Goal: Check status: Check status

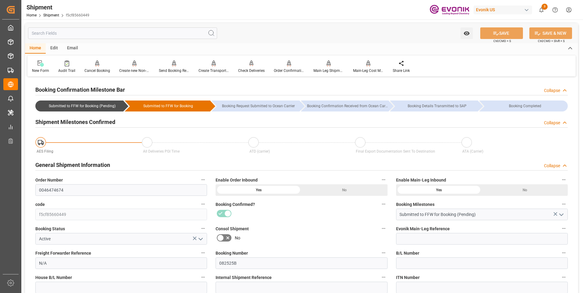
scroll to position [518, 0]
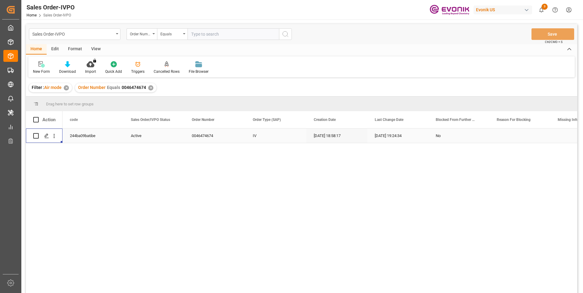
click at [202, 31] on input "text" at bounding box center [232, 34] width 91 height 12
paste input "0046460907"
type input "0046460907"
click at [286, 34] on icon "search button" at bounding box center [285, 33] width 7 height 7
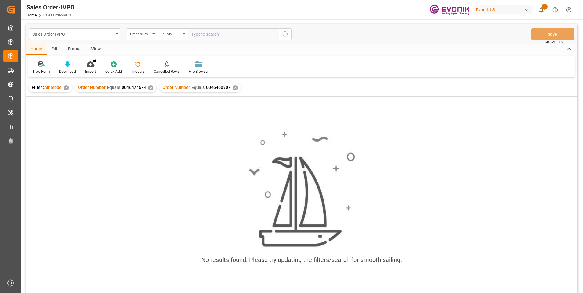
click at [149, 87] on div "✕" at bounding box center [150, 87] width 5 height 5
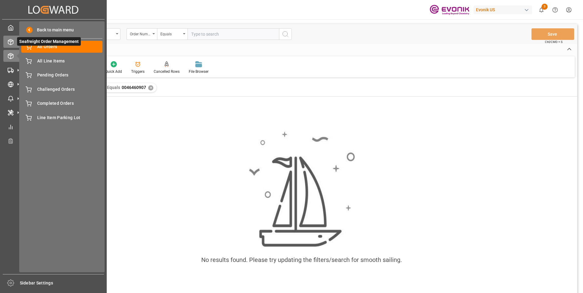
click at [11, 40] on line at bounding box center [10, 40] width 2 height 1
click at [15, 42] on icon at bounding box center [18, 41] width 13 height 13
click at [8, 41] on icon at bounding box center [11, 42] width 6 height 6
click at [12, 38] on icon at bounding box center [18, 41] width 13 height 13
click at [10, 42] on icon at bounding box center [11, 42] width 6 height 6
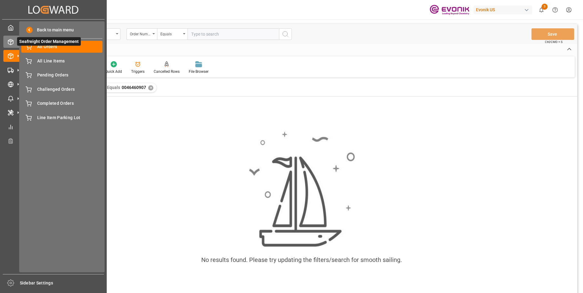
click at [11, 39] on icon at bounding box center [11, 42] width 6 height 6
click at [43, 51] on div "All Orders All Orders" at bounding box center [61, 47] width 81 height 12
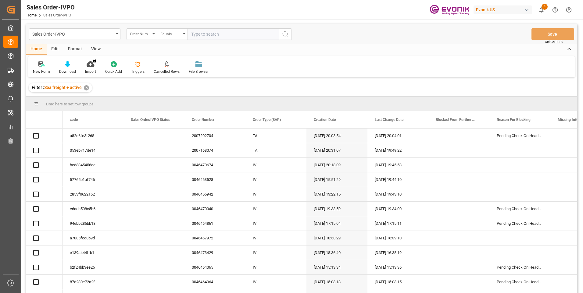
click at [213, 36] on input "text" at bounding box center [232, 34] width 91 height 12
click at [213, 34] on input "text" at bounding box center [232, 34] width 91 height 12
paste input "0046460907"
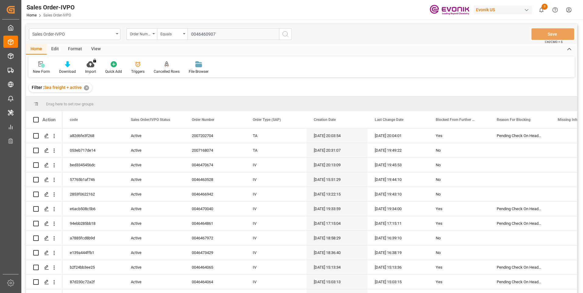
type input "0046460907"
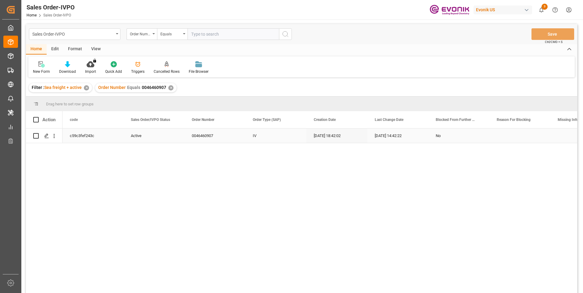
click at [58, 138] on div "Press SPACE to select this row." at bounding box center [54, 136] width 16 height 12
click at [55, 138] on icon "open menu" at bounding box center [54, 136] width 6 height 6
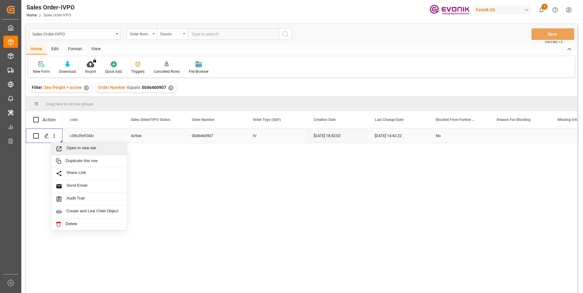
click at [78, 145] on div "Open in new tab" at bounding box center [88, 149] width 75 height 13
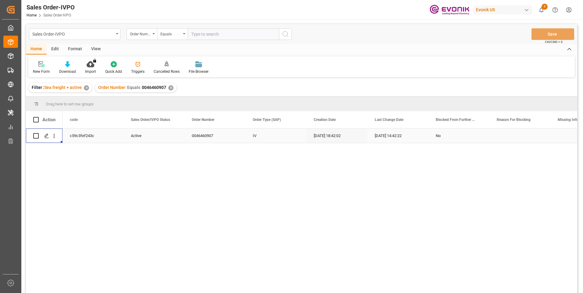
click at [215, 33] on input "text" at bounding box center [232, 34] width 91 height 12
paste input "2007164341"
type input "2007164341"
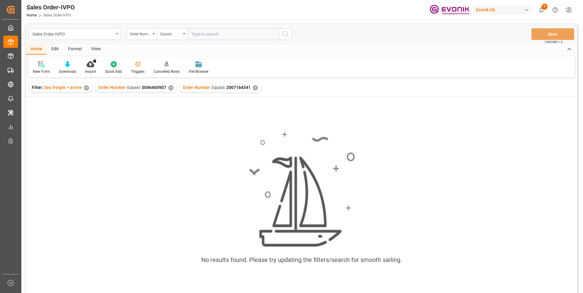
click at [172, 88] on div "✕" at bounding box center [170, 87] width 5 height 5
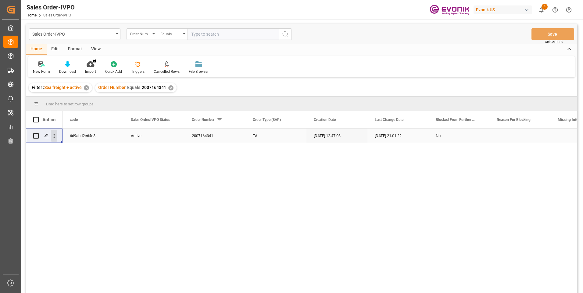
click at [54, 136] on icon "open menu" at bounding box center [54, 136] width 1 height 4
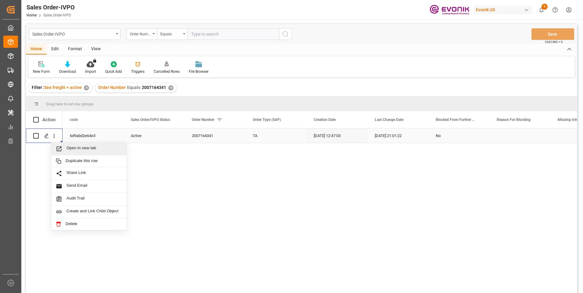
click at [68, 148] on span "Open in new tab" at bounding box center [93, 149] width 55 height 6
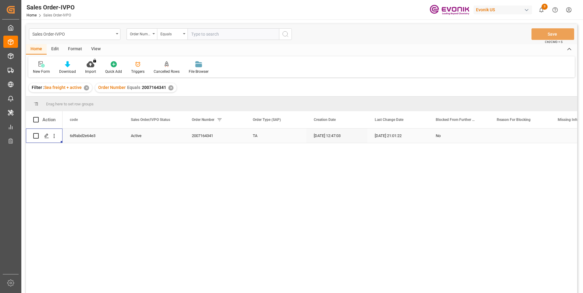
click at [216, 34] on input "text" at bounding box center [232, 34] width 91 height 12
paste input "2007123580"
type input "2007123580"
click at [288, 35] on icon "search button" at bounding box center [285, 33] width 7 height 7
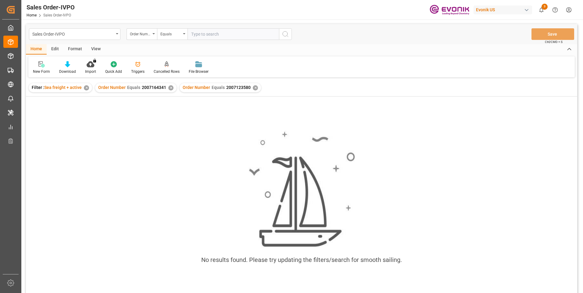
click at [170, 88] on div "✕" at bounding box center [170, 87] width 5 height 5
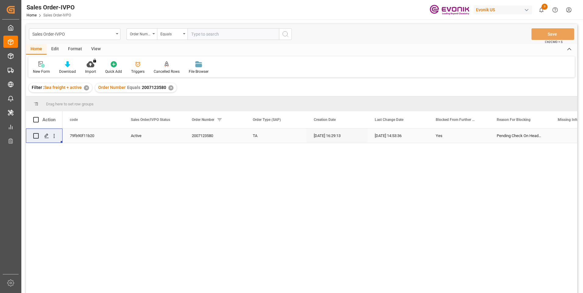
click at [58, 138] on div "Press SPACE to select this row." at bounding box center [54, 136] width 16 height 12
click at [55, 138] on icon "open menu" at bounding box center [54, 136] width 6 height 6
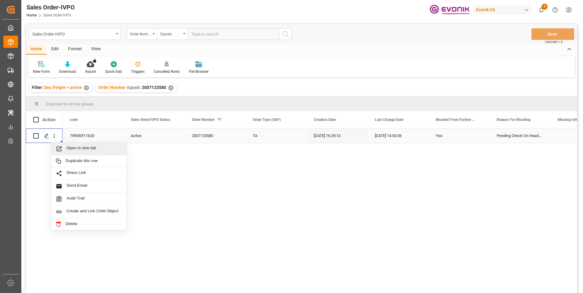
click at [65, 147] on span "Press SPACE to select this row." at bounding box center [61, 149] width 11 height 6
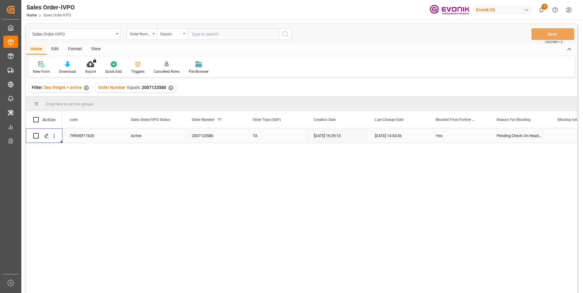
click at [221, 33] on input "text" at bounding box center [232, 34] width 91 height 12
paste input "2007157545"
type input "2007157545"
click at [286, 34] on icon "search button" at bounding box center [285, 33] width 7 height 7
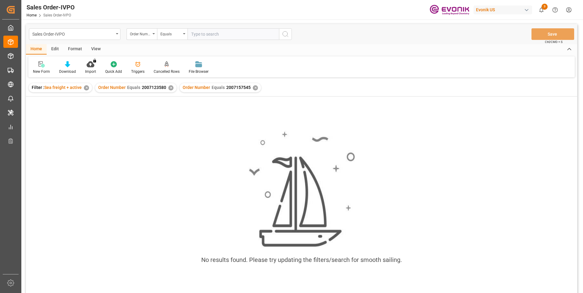
click at [169, 87] on div "✕" at bounding box center [170, 87] width 5 height 5
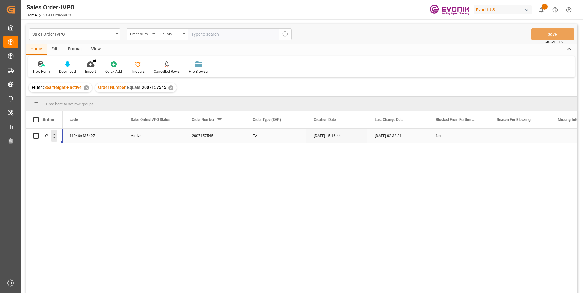
click at [55, 137] on icon "open menu" at bounding box center [54, 136] width 6 height 6
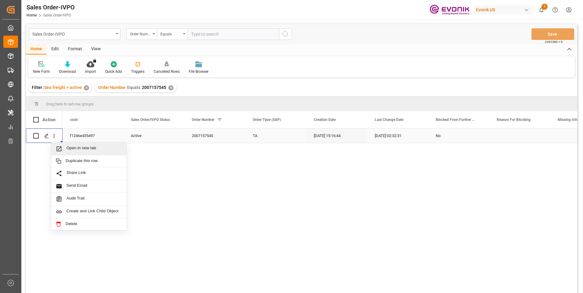
click at [87, 148] on span "Open in new tab" at bounding box center [93, 149] width 55 height 6
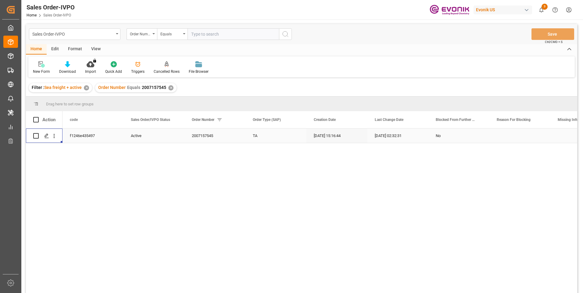
click at [200, 34] on input "text" at bounding box center [232, 34] width 91 height 12
click at [204, 34] on input "text" at bounding box center [232, 34] width 91 height 12
paste input "46471070"
click at [191, 34] on input "46471070" at bounding box center [232, 34] width 91 height 12
type input "0046471070"
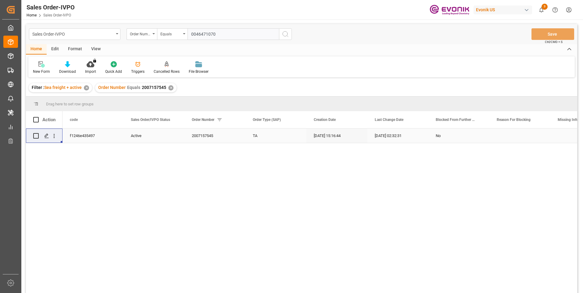
click at [289, 34] on button "search button" at bounding box center [285, 34] width 13 height 12
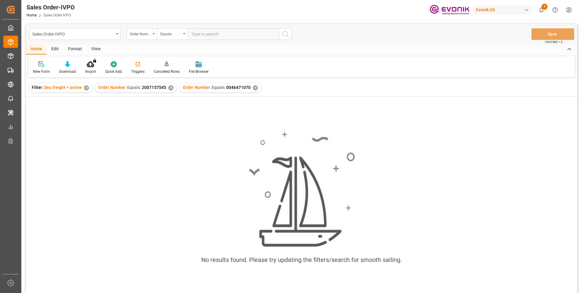
click at [169, 87] on div "✕" at bounding box center [170, 87] width 5 height 5
click at [87, 87] on div "✕" at bounding box center [86, 87] width 5 height 5
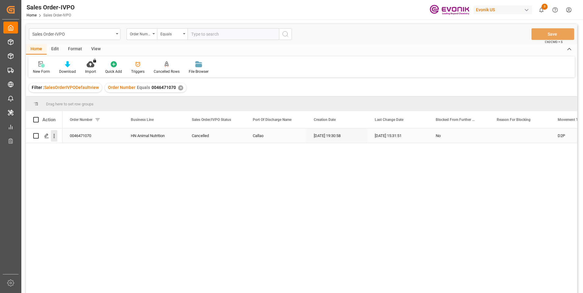
click at [52, 136] on icon "open menu" at bounding box center [54, 136] width 6 height 6
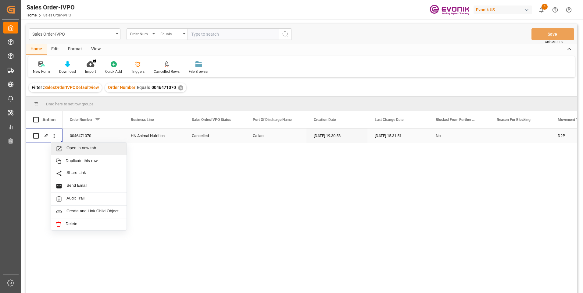
click at [71, 149] on span "Open in new tab" at bounding box center [93, 149] width 55 height 6
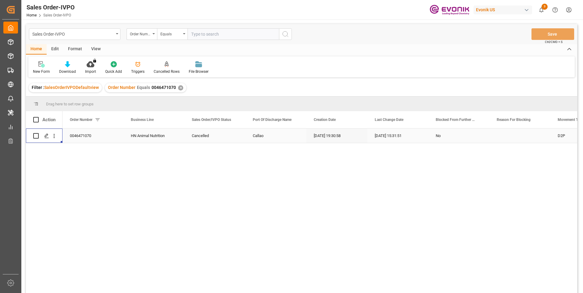
click at [205, 35] on input "text" at bounding box center [232, 34] width 91 height 12
paste input "0046441510"
type input "0046441510"
click at [284, 34] on icon "search button" at bounding box center [285, 33] width 7 height 7
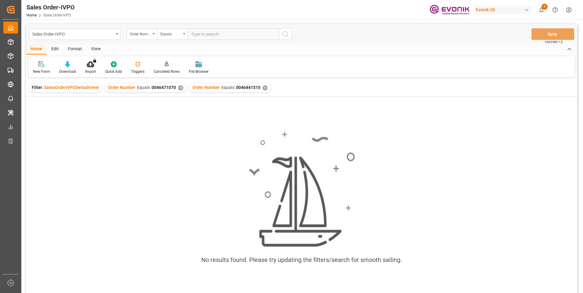
click at [178, 88] on div "✕" at bounding box center [180, 87] width 5 height 5
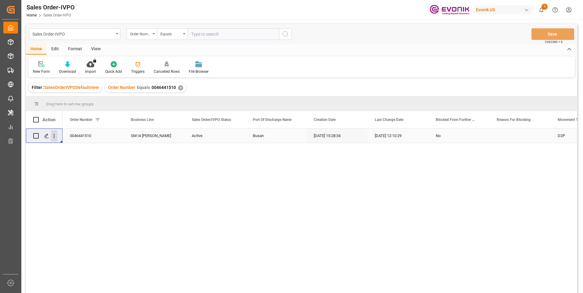
click at [56, 134] on icon "open menu" at bounding box center [54, 136] width 6 height 6
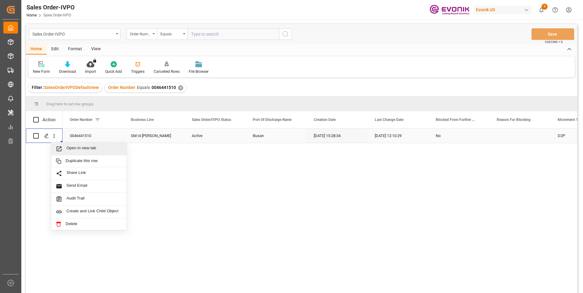
click at [76, 148] on span "Open in new tab" at bounding box center [93, 149] width 55 height 6
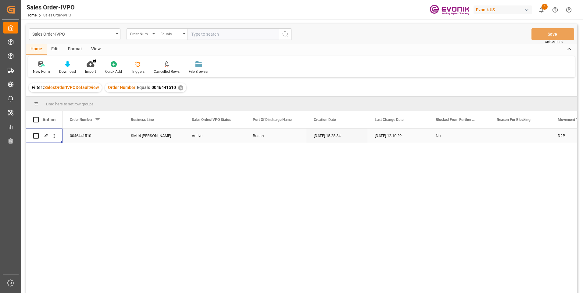
click at [202, 40] on div "Sales Order-IVPO Order Number Equals Save Ctrl/CMD + S" at bounding box center [301, 34] width 551 height 20
click at [203, 36] on input "text" at bounding box center [232, 34] width 91 height 12
paste input "0046461046"
type input "0046461046"
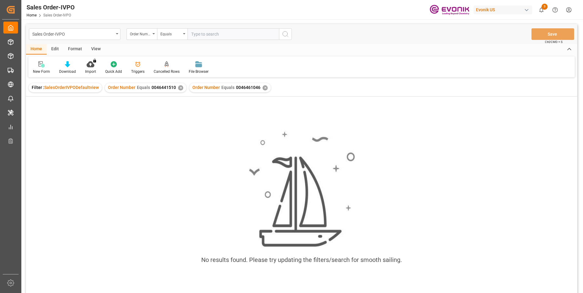
click at [178, 88] on div "✕" at bounding box center [180, 87] width 5 height 5
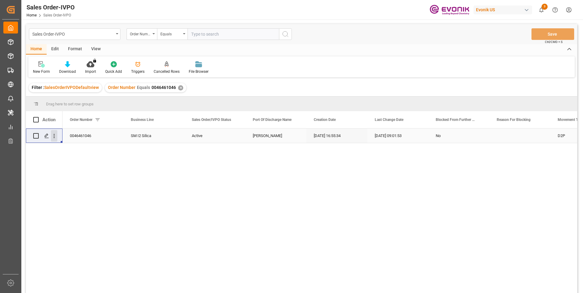
click at [55, 137] on icon "open menu" at bounding box center [54, 136] width 6 height 6
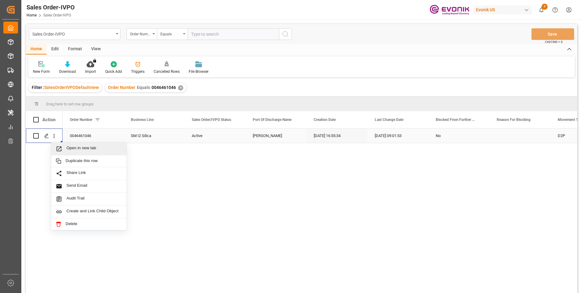
click at [67, 149] on span "Open in new tab" at bounding box center [93, 149] width 55 height 6
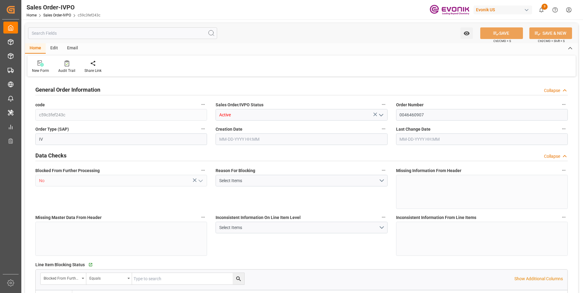
type input "CNSHA"
type input "0"
type input "5"
type input "2"
type input "5"
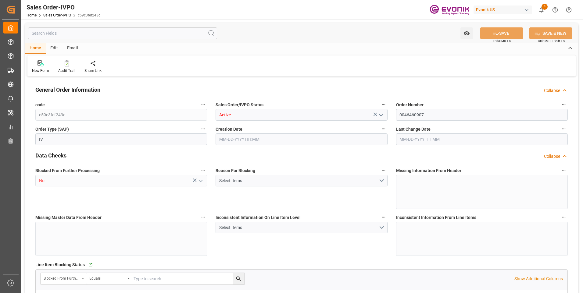
type input "35107.2"
type input "244.382"
type input "95000"
type input "300"
type input "07-14-2025 18:42"
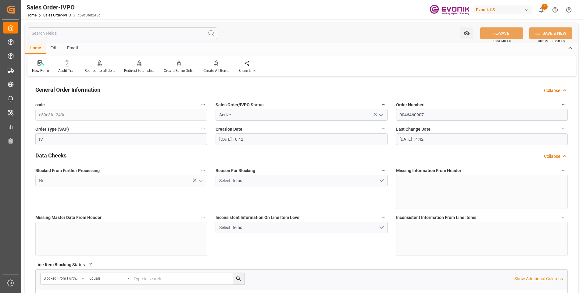
type input "09-26-2025 14:42"
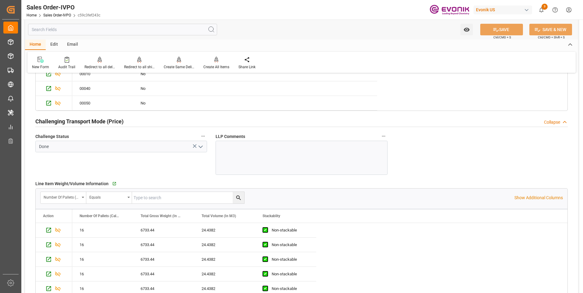
scroll to position [792, 0]
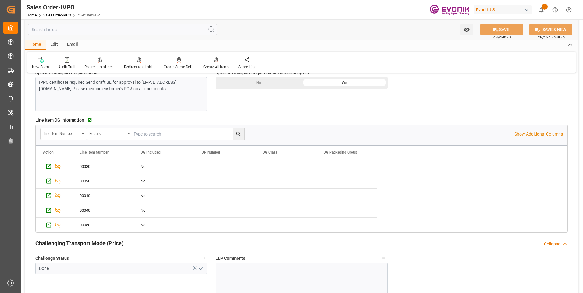
click at [123, 28] on input "text" at bounding box center [122, 30] width 189 height 12
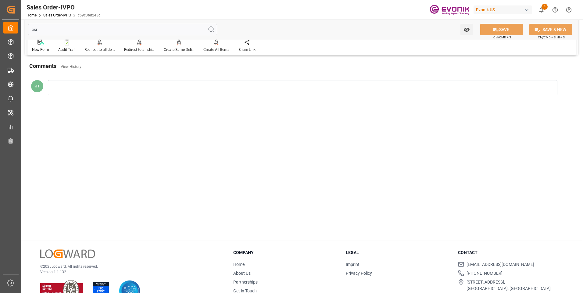
scroll to position [0, 0]
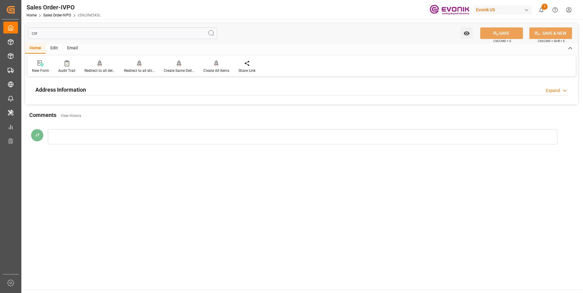
type input "csr"
click at [82, 88] on h2 "Address Information" at bounding box center [60, 90] width 51 height 8
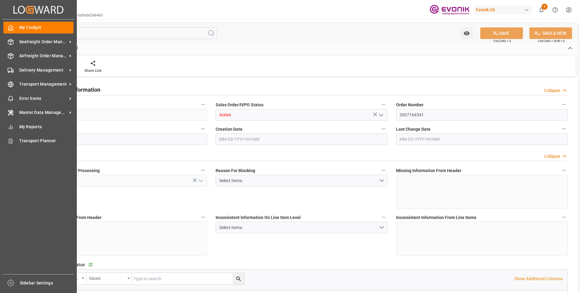
type input "ECGYE"
type input "0"
type input "1"
type input "2"
type input "1"
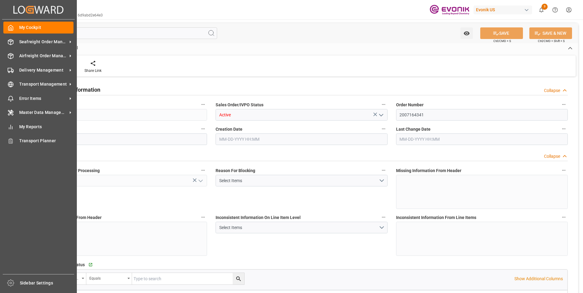
type input "20548"
type input "55.4848"
type input "19000"
type input "60"
type input "09-24-2025 12:47"
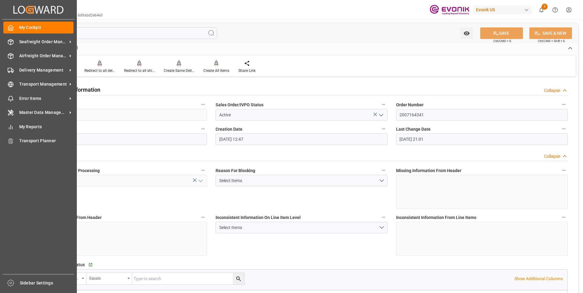
type input "09-26-2025 21:01"
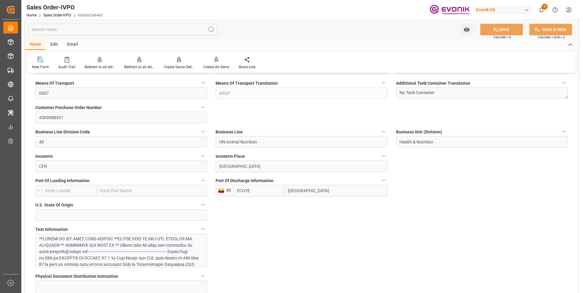
scroll to position [366, 0]
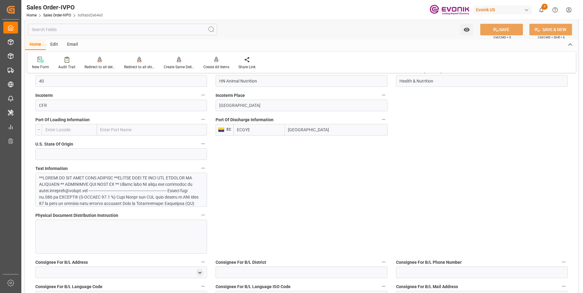
click at [115, 187] on div at bounding box center [119, 248] width 160 height 147
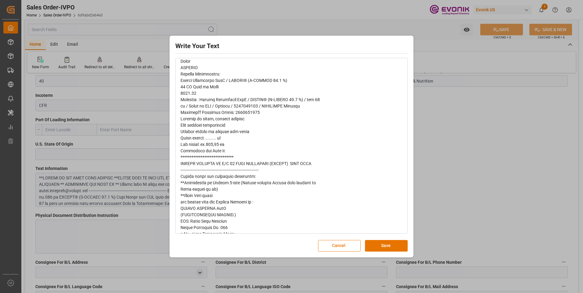
scroll to position [211, 0]
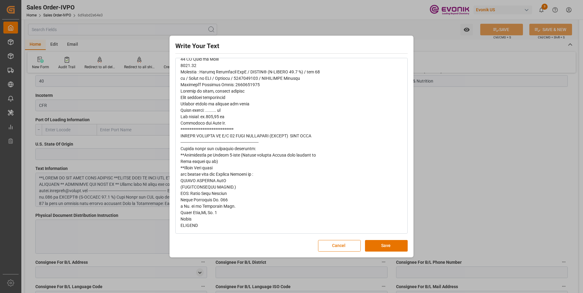
click at [453, 116] on div "Write Your Text Normal 14 Font Cancel Save" at bounding box center [291, 146] width 583 height 293
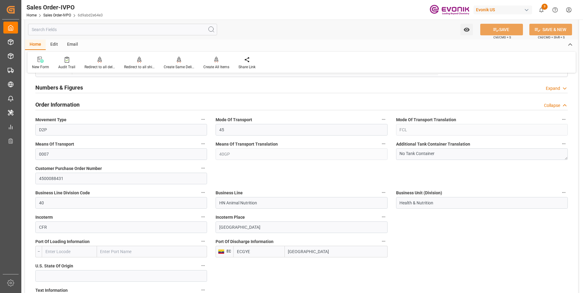
scroll to position [213, 0]
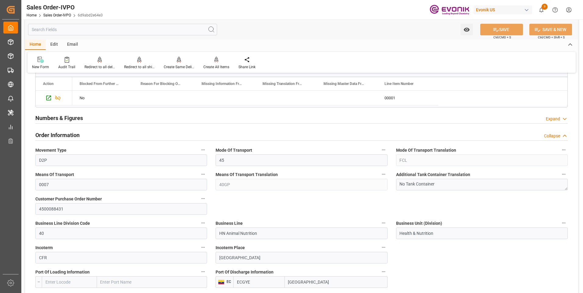
click at [322, 18] on div "Sales Order-IVPO Home Sales Order-IVPO 6d9abd2e64e3 Evonik US 3 Notifications O…" at bounding box center [300, 10] width 566 height 20
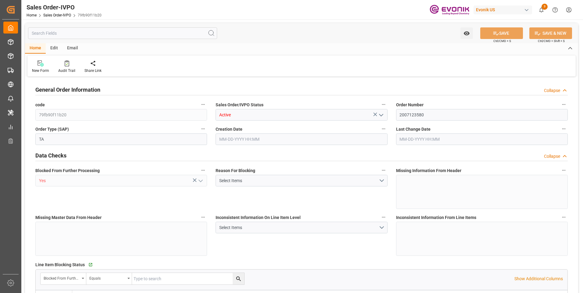
type input "DOCAU"
type input "0"
type input "1"
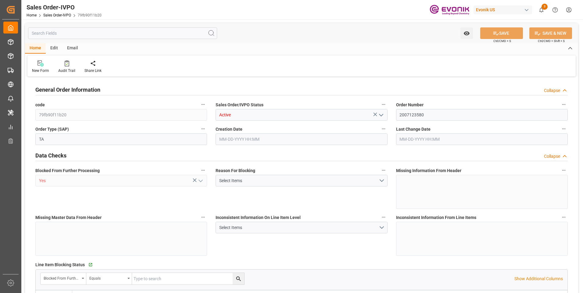
type input "4739.52"
type input "45.8938"
type input "19000"
type input "60"
type input "[DATE] 16:29"
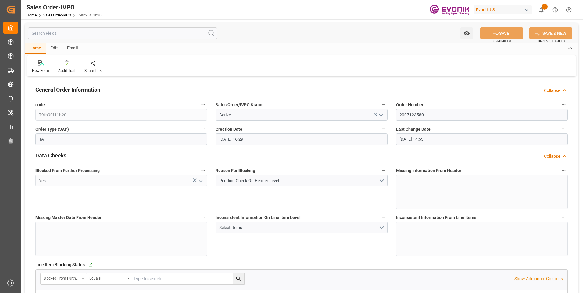
type input "[DATE] 14:53"
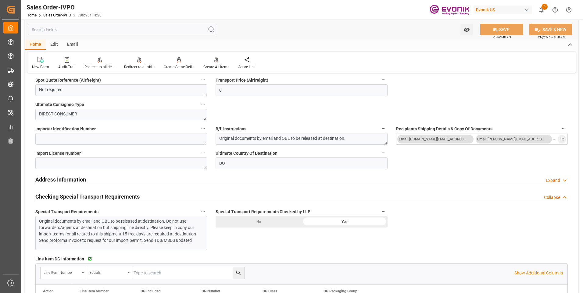
scroll to position [640, 0]
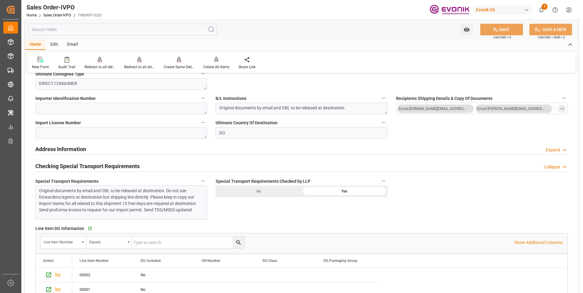
click at [107, 188] on div "Original documents by email and OBL to be released at destination. Do not use f…" at bounding box center [119, 201] width 160 height 26
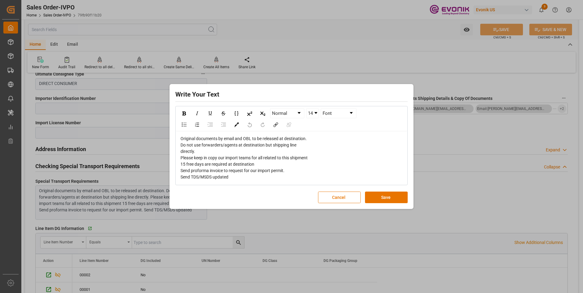
click at [473, 193] on div "Write Your Text Normal 14 Font Original documents by email and OBL to be releas…" at bounding box center [291, 146] width 583 height 293
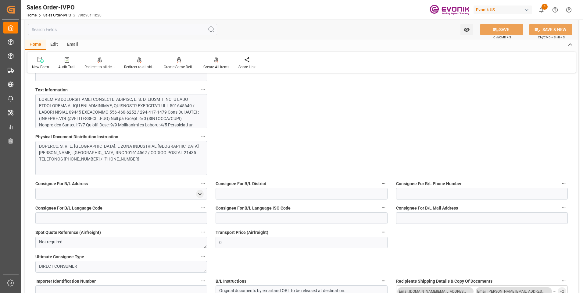
scroll to position [427, 0]
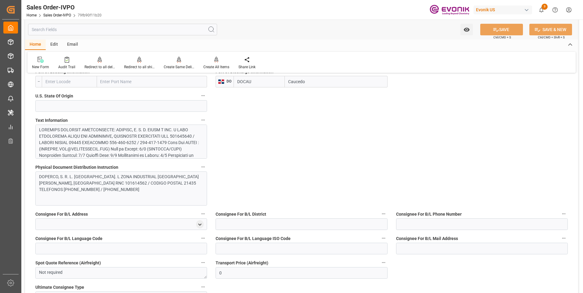
click at [145, 140] on div at bounding box center [119, 191] width 160 height 128
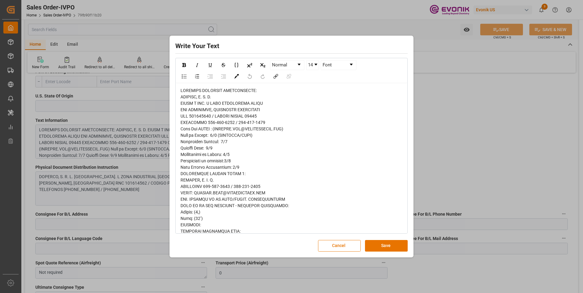
click at [450, 75] on div "Write Your Text Normal 14 Font Cancel Save" at bounding box center [291, 146] width 583 height 293
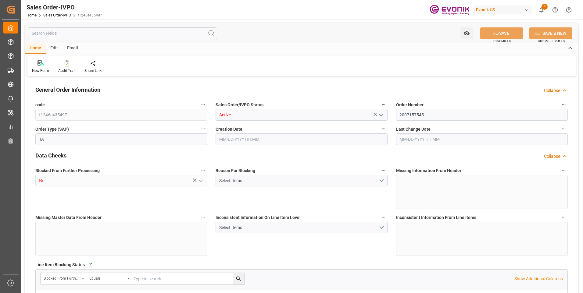
type input "DOCAU"
type input "0"
type input "5"
type input "6"
type input "5"
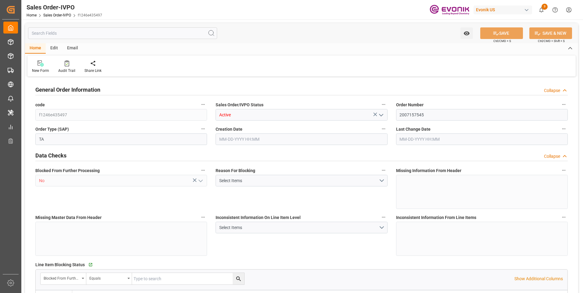
type input "102740"
type input "277.424"
type input "95000"
type input "300"
type input "[DATE] 15:16"
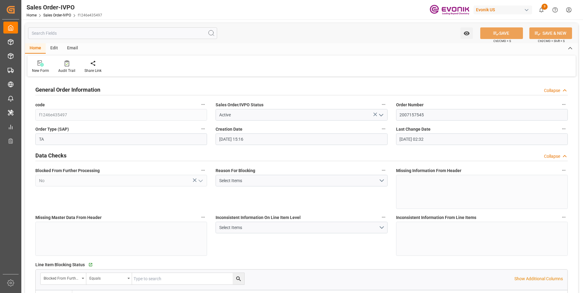
type input "[DATE] 02:32"
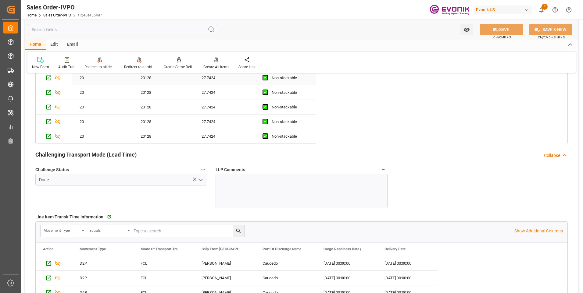
scroll to position [1128, 0]
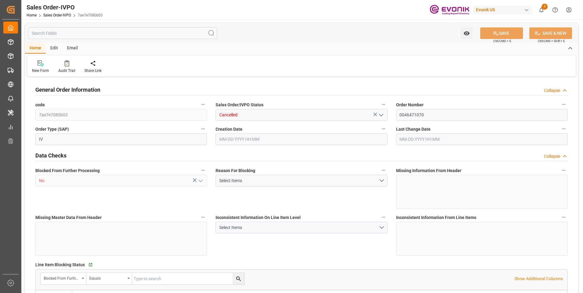
type input "PECLL"
type input "0"
type input "10"
type input "13"
type input "20"
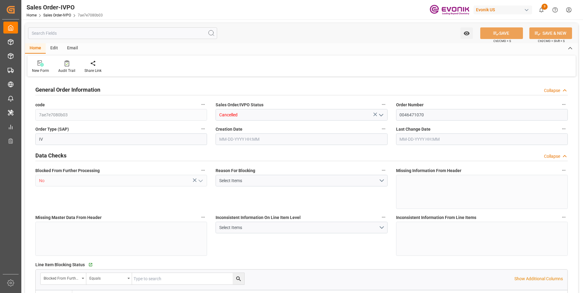
type input "0"
type input "170000"
type input "300"
type input "08-29-2025 19:30"
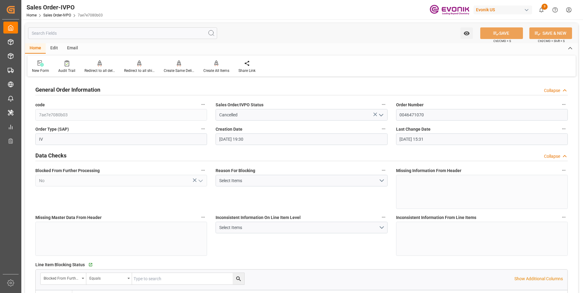
type input "09-26-2025 15:31"
click at [136, 69] on div "Redirect to all shipments" at bounding box center [139, 70] width 30 height 5
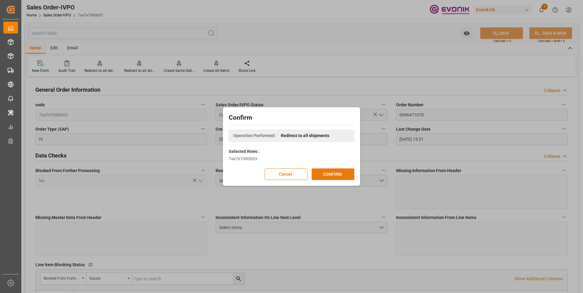
click at [328, 173] on button "CONFIRM" at bounding box center [332, 175] width 43 height 12
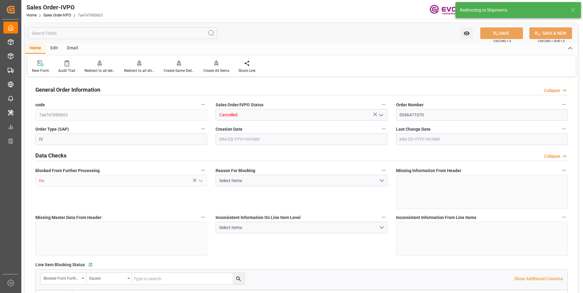
type input "PECLL"
type input "0"
type input "10"
type input "13"
type input "20"
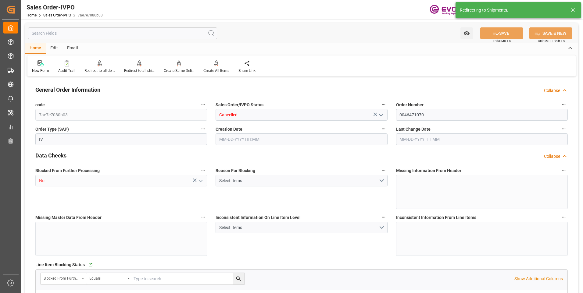
type input "0"
type input "170000"
type input "300"
type input "08-29-2025 19:30"
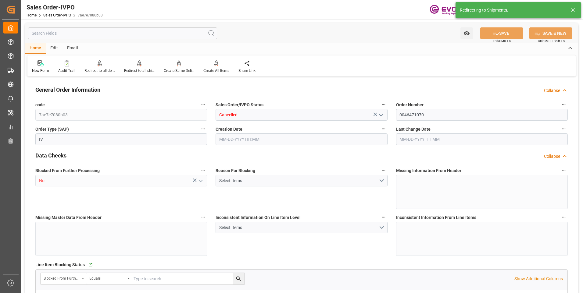
type input "09-26-2025 15:31"
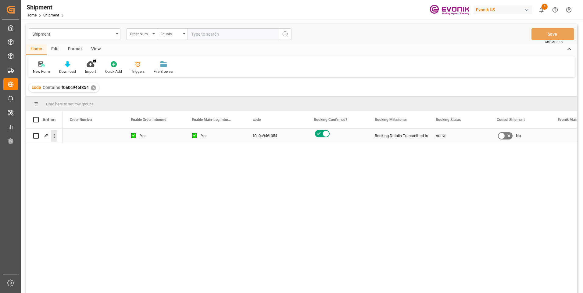
click at [54, 137] on icon "open menu" at bounding box center [54, 136] width 6 height 6
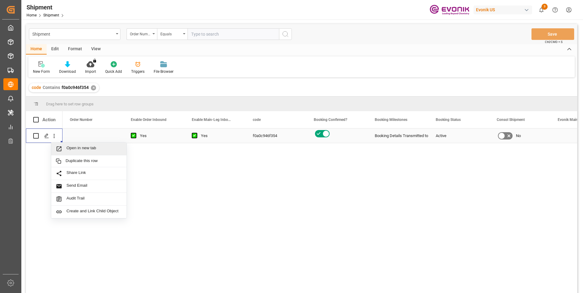
click at [74, 147] on span "Open in new tab" at bounding box center [93, 149] width 55 height 6
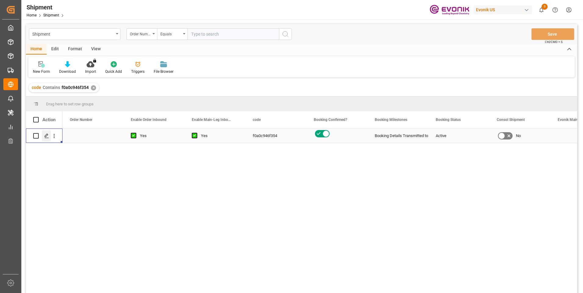
click at [46, 137] on icon "Press SPACE to select this row." at bounding box center [46, 135] width 5 height 5
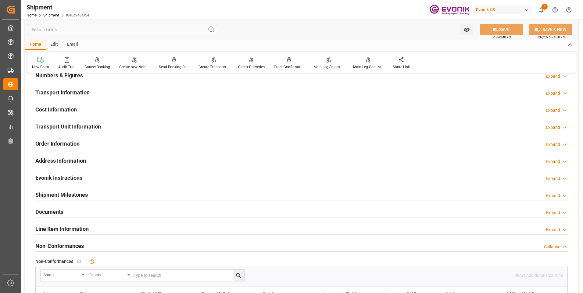
scroll to position [396, 0]
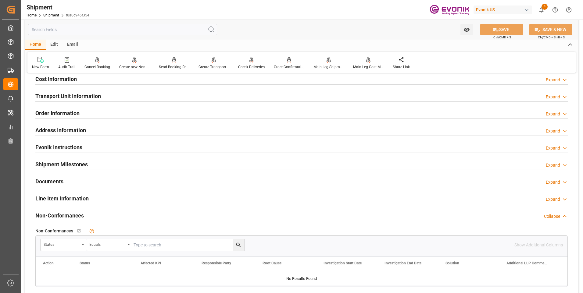
click at [56, 193] on div "Line Item Information" at bounding box center [61, 198] width 53 height 12
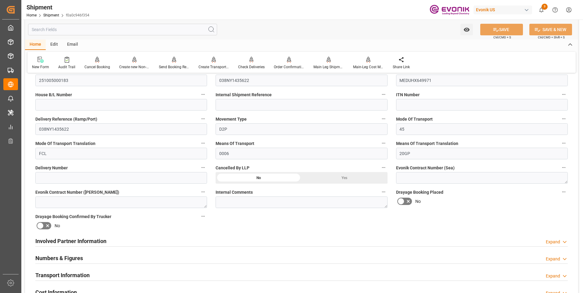
scroll to position [213, 0]
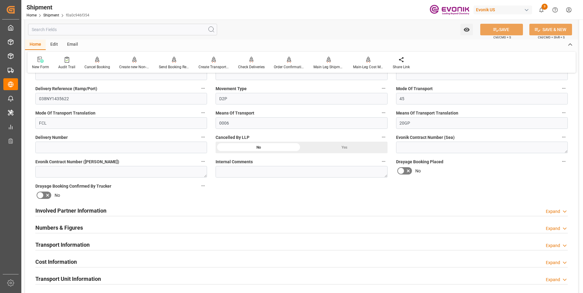
click at [102, 241] on div "Transport Information Expand" at bounding box center [301, 245] width 532 height 12
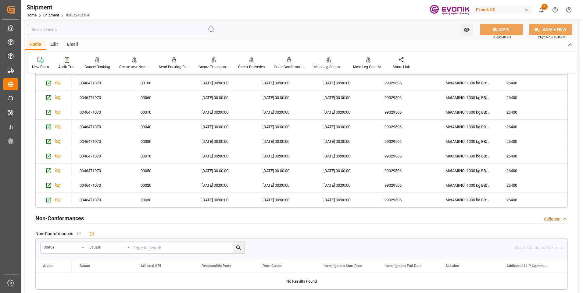
scroll to position [762, 0]
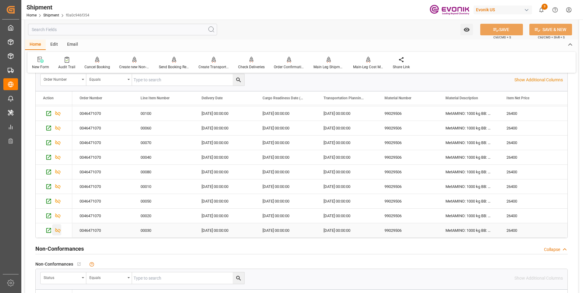
click at [56, 231] on icon "Press SPACE to select this row." at bounding box center [58, 230] width 6 height 6
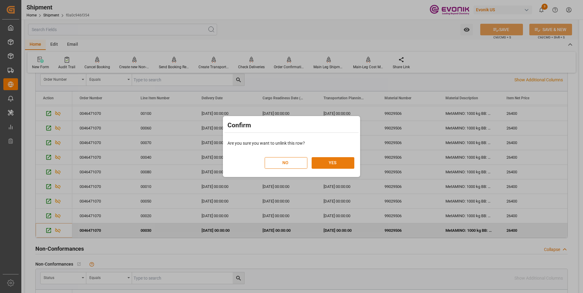
click at [328, 161] on button "YES" at bounding box center [332, 163] width 43 height 12
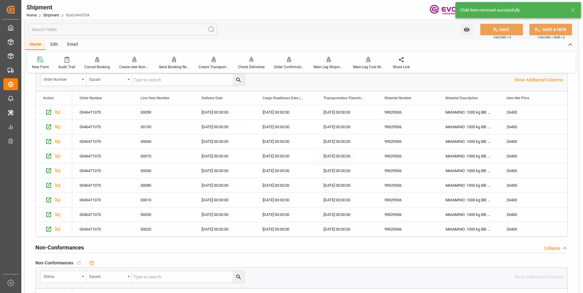
scroll to position [0, 0]
click at [59, 228] on icon "Press SPACE to select this row." at bounding box center [57, 229] width 5 height 5
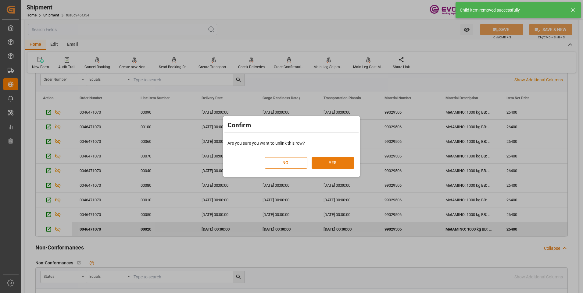
click at [328, 162] on button "YES" at bounding box center [332, 163] width 43 height 12
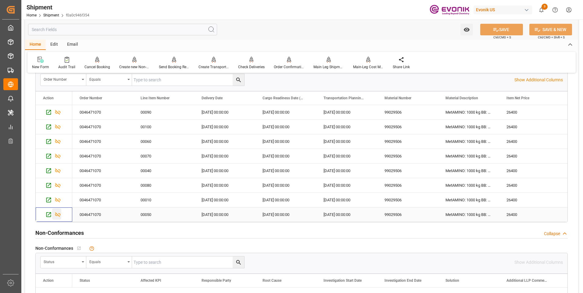
click at [57, 212] on icon "Press SPACE to select this row." at bounding box center [58, 215] width 6 height 6
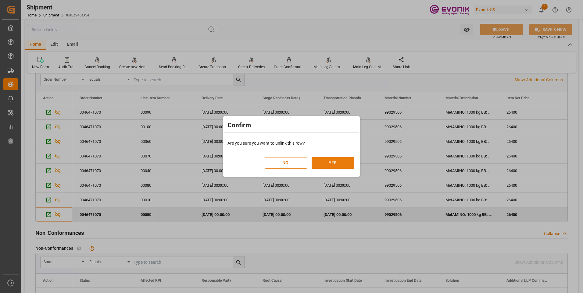
click at [316, 159] on button "YES" at bounding box center [332, 163] width 43 height 12
click at [336, 165] on button "YES" at bounding box center [332, 163] width 43 height 12
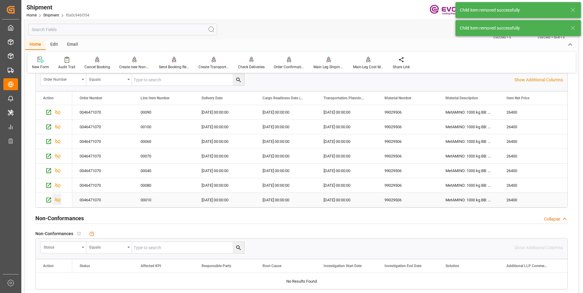
click at [59, 201] on icon "Press SPACE to select this row." at bounding box center [58, 200] width 6 height 6
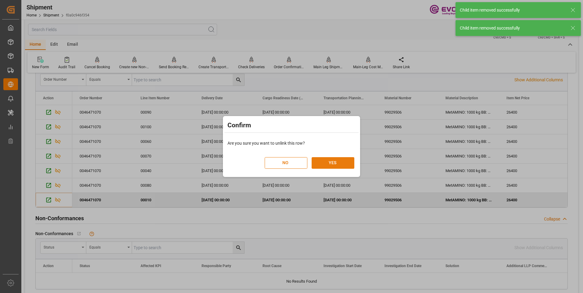
click at [334, 165] on button "YES" at bounding box center [332, 163] width 43 height 12
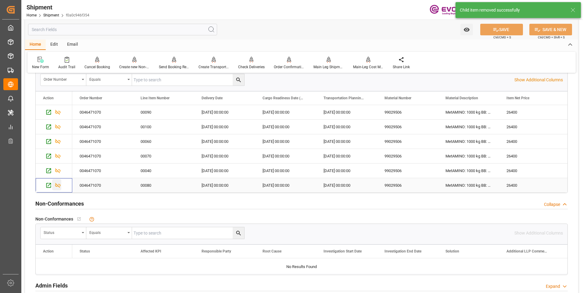
click at [57, 187] on icon "Press SPACE to select this row." at bounding box center [57, 185] width 5 height 5
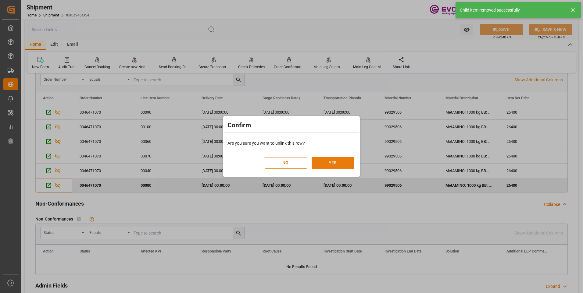
click at [326, 162] on button "YES" at bounding box center [332, 163] width 43 height 12
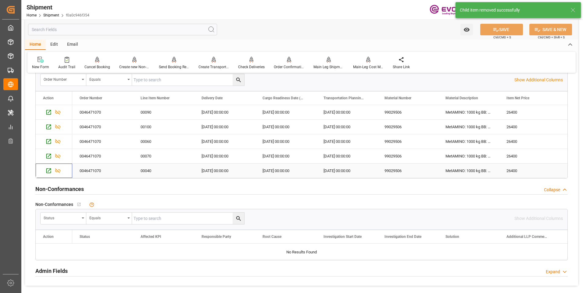
click at [57, 171] on icon "Press SPACE to select this row." at bounding box center [58, 171] width 6 height 6
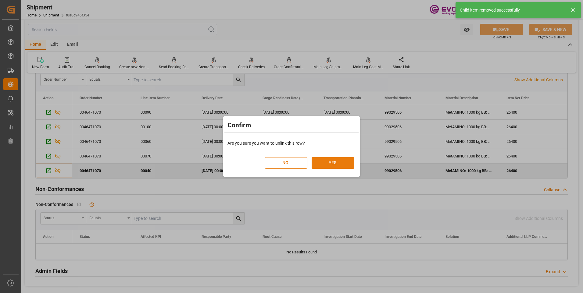
click at [336, 161] on button "YES" at bounding box center [332, 163] width 43 height 12
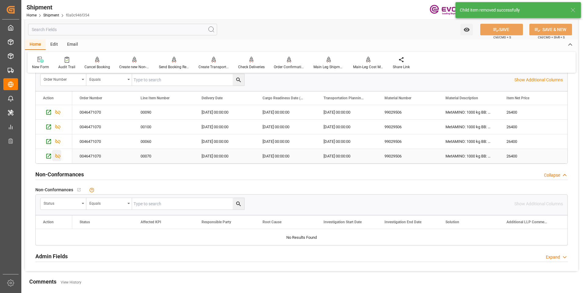
click at [57, 155] on icon "Press SPACE to select this row." at bounding box center [58, 156] width 6 height 6
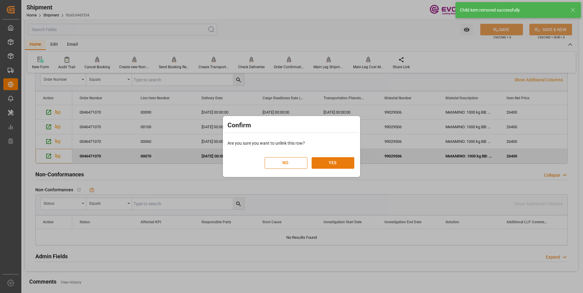
click at [334, 162] on button "YES" at bounding box center [332, 163] width 43 height 12
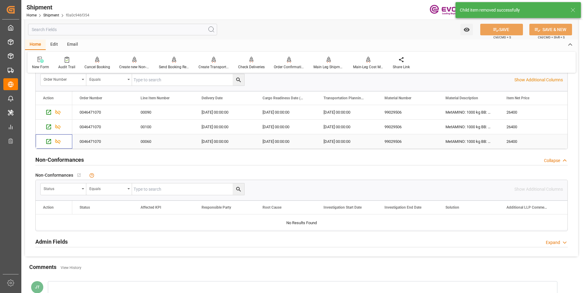
click at [56, 140] on icon "Press SPACE to select this row." at bounding box center [57, 141] width 5 height 5
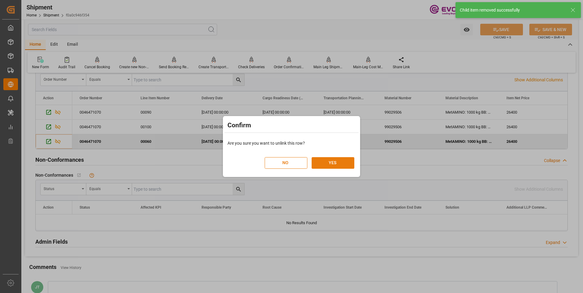
click at [311, 163] on button "YES" at bounding box center [332, 163] width 43 height 12
click at [315, 163] on button "YES" at bounding box center [332, 163] width 43 height 12
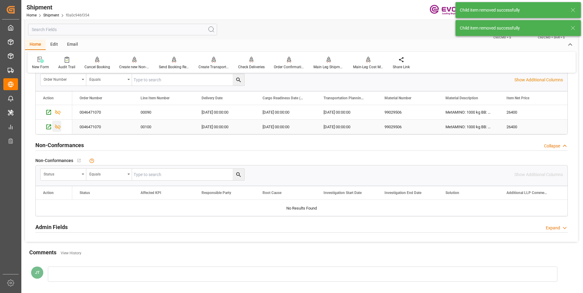
click at [57, 127] on icon "Press SPACE to select this row." at bounding box center [58, 127] width 6 height 6
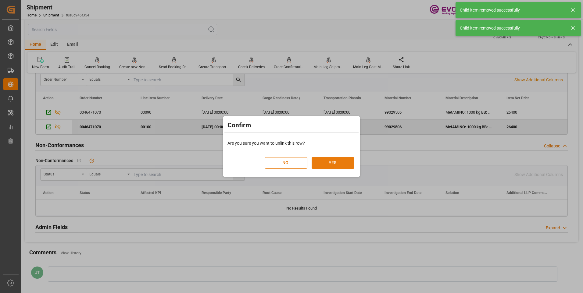
click at [337, 167] on button "YES" at bounding box center [332, 163] width 43 height 12
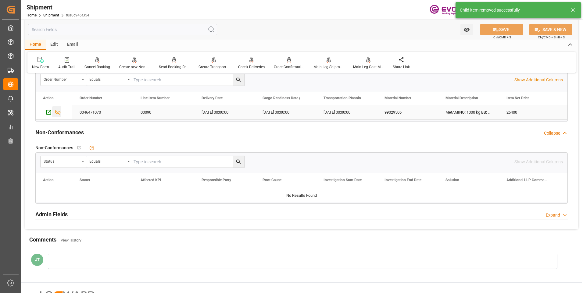
click at [57, 112] on icon "Press SPACE to select this row." at bounding box center [57, 112] width 5 height 5
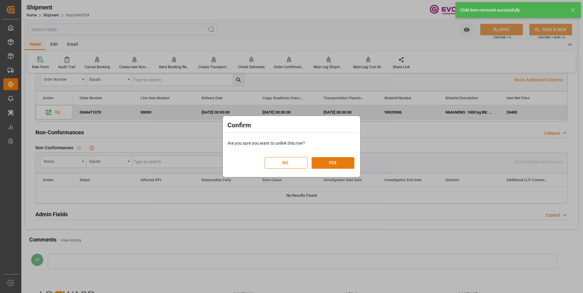
click at [325, 165] on button "YES" at bounding box center [332, 163] width 43 height 12
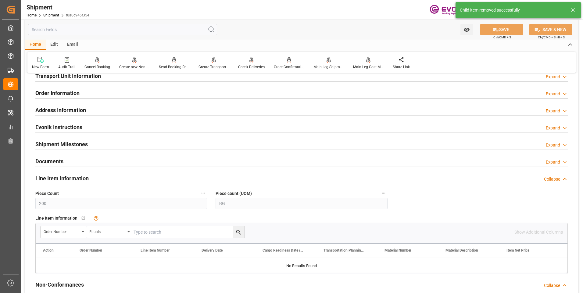
scroll to position [579, 0]
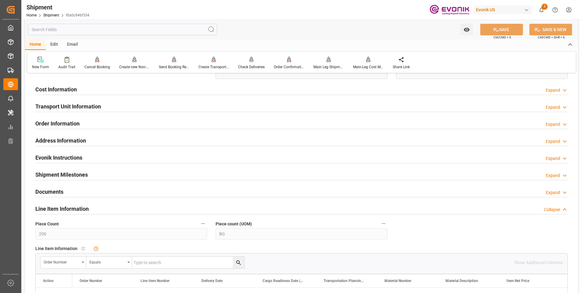
click at [87, 107] on h2 "Transport Unit Information" at bounding box center [68, 106] width 66 height 8
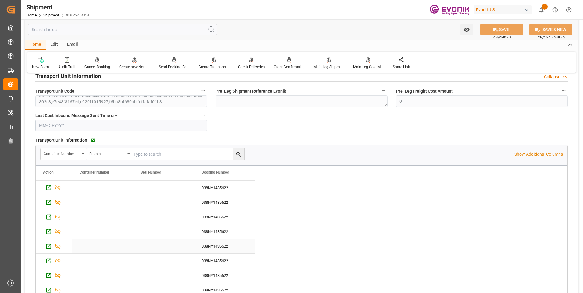
scroll to position [670, 0]
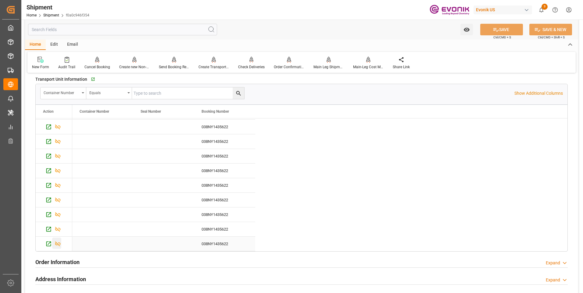
click at [59, 242] on icon "Press SPACE to select this row." at bounding box center [58, 244] width 6 height 6
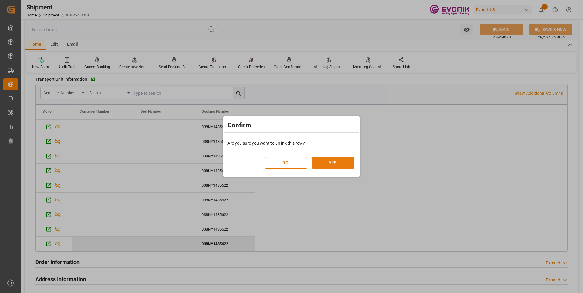
click at [325, 162] on button "YES" at bounding box center [332, 163] width 43 height 12
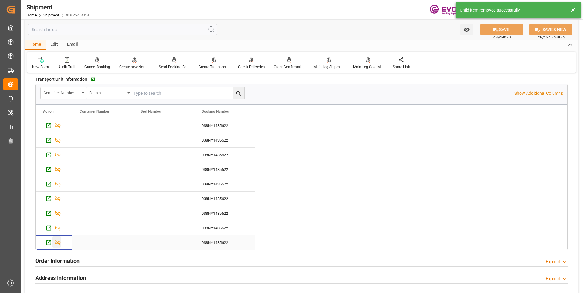
click at [57, 243] on icon "Press SPACE to select this row." at bounding box center [58, 243] width 6 height 6
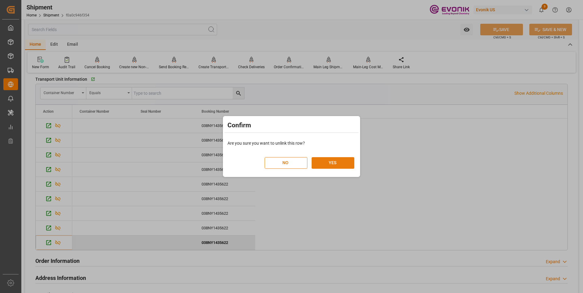
click at [335, 160] on button "YES" at bounding box center [332, 163] width 43 height 12
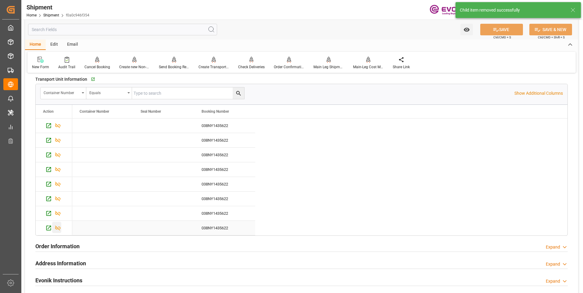
click at [59, 229] on icon "Press SPACE to select this row." at bounding box center [58, 228] width 6 height 6
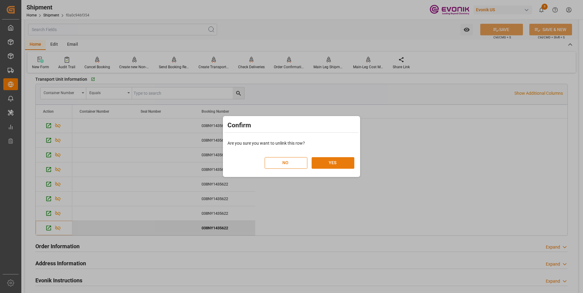
click at [338, 164] on button "YES" at bounding box center [332, 163] width 43 height 12
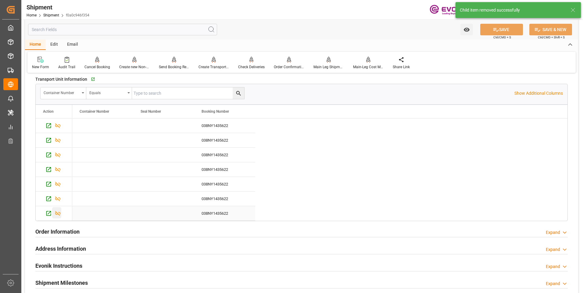
click at [57, 210] on icon "Press SPACE to select this row." at bounding box center [58, 213] width 6 height 6
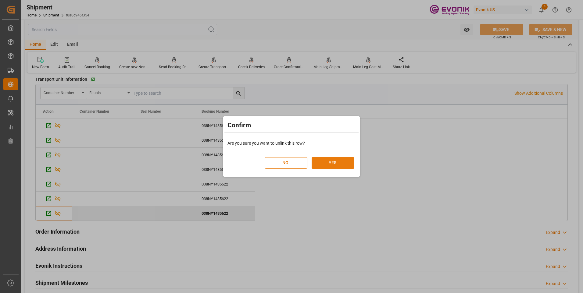
click at [335, 165] on button "YES" at bounding box center [332, 163] width 43 height 12
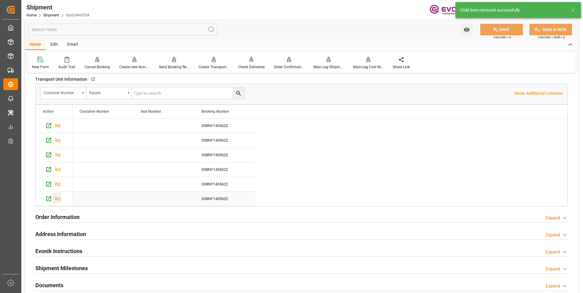
click at [56, 199] on icon "Press SPACE to select this row." at bounding box center [58, 199] width 6 height 6
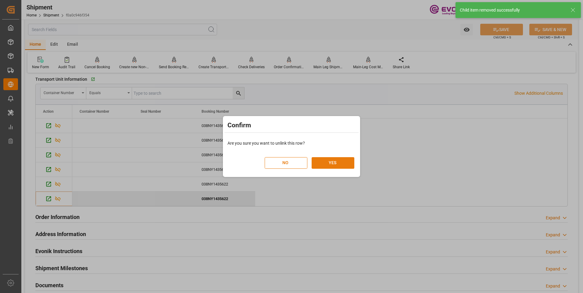
click at [331, 160] on button "YES" at bounding box center [332, 163] width 43 height 12
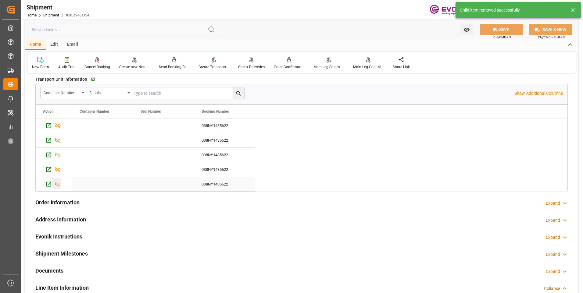
click at [60, 183] on icon "Press SPACE to select this row." at bounding box center [58, 184] width 6 height 6
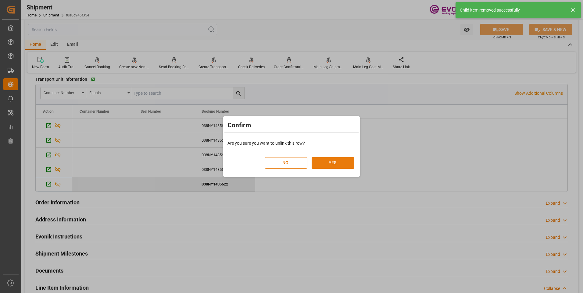
click at [319, 163] on button "YES" at bounding box center [332, 163] width 43 height 12
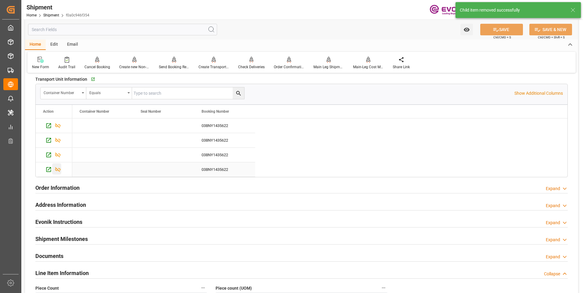
click at [54, 167] on div "Press SPACE to select this row." at bounding box center [56, 168] width 9 height 11
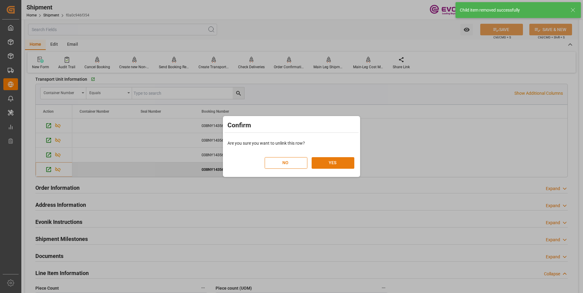
click at [324, 162] on button "YES" at bounding box center [332, 163] width 43 height 12
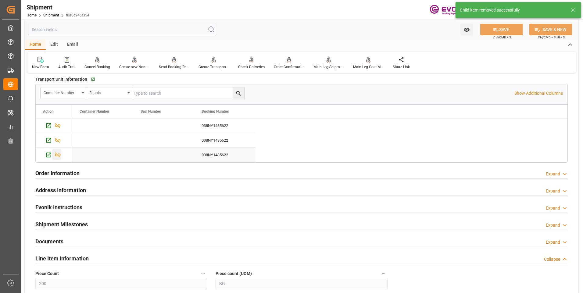
click at [59, 155] on icon "Press SPACE to select this row." at bounding box center [58, 155] width 6 height 6
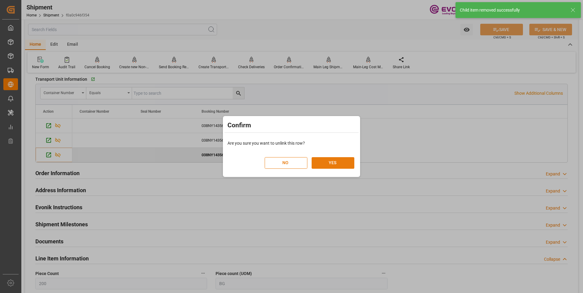
click at [320, 164] on button "YES" at bounding box center [332, 163] width 43 height 12
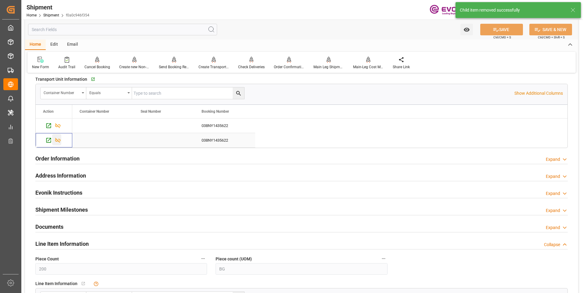
click at [57, 140] on icon "Press SPACE to select this row." at bounding box center [57, 140] width 5 height 5
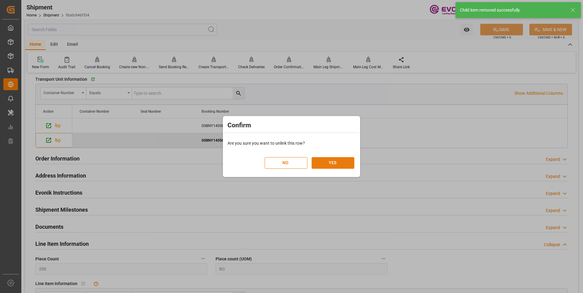
click at [318, 162] on button "YES" at bounding box center [332, 163] width 43 height 12
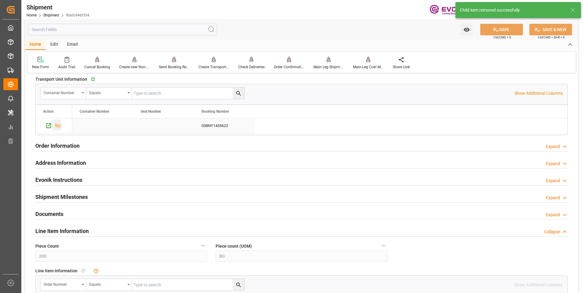
click at [59, 127] on icon "Press SPACE to select this row." at bounding box center [58, 126] width 6 height 6
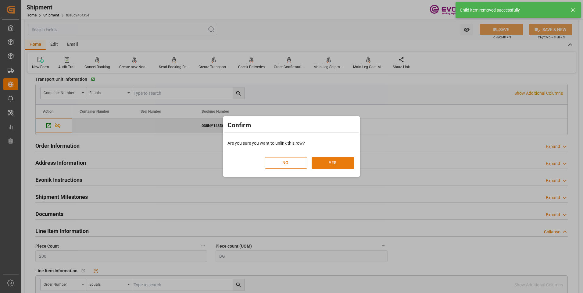
click at [342, 161] on button "YES" at bounding box center [332, 163] width 43 height 12
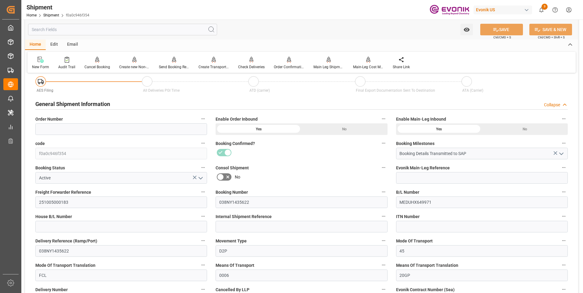
scroll to position [91, 0]
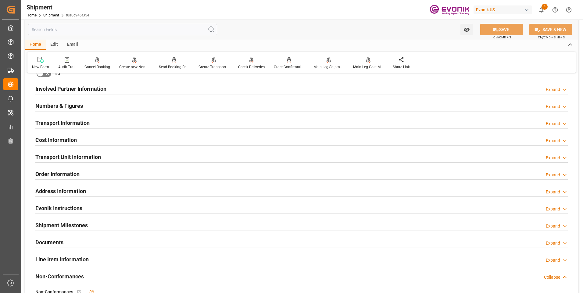
scroll to position [396, 0]
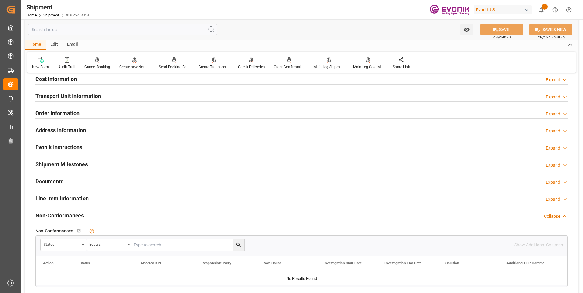
click at [96, 197] on div "Line Item Information Expand" at bounding box center [301, 198] width 532 height 12
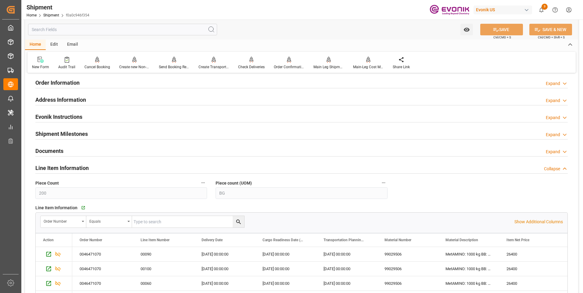
scroll to position [13, 0]
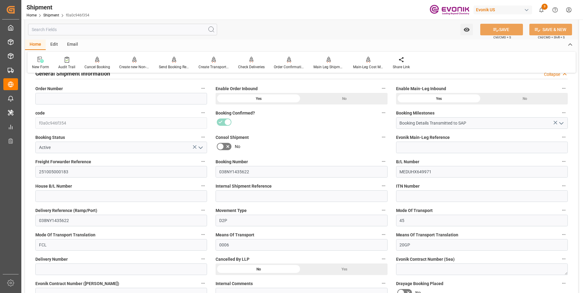
scroll to position [122, 0]
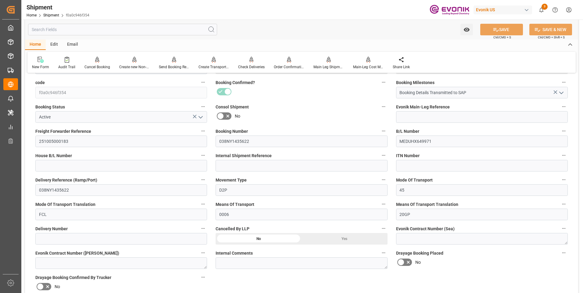
click at [340, 239] on div "Yes" at bounding box center [344, 239] width 86 height 12
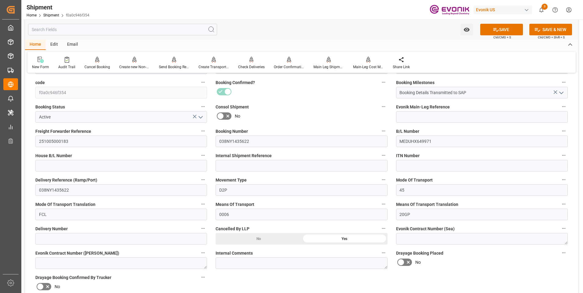
click at [200, 116] on icon "open menu" at bounding box center [200, 117] width 7 height 7
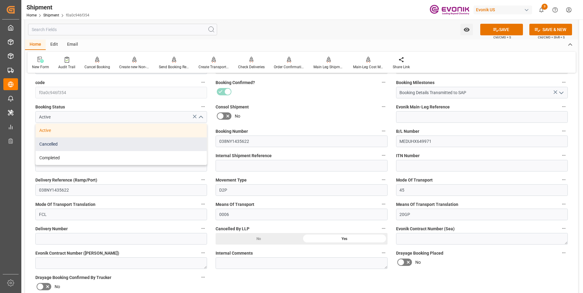
click at [77, 149] on div "Cancelled" at bounding box center [121, 144] width 171 height 14
type input "Cancelled"
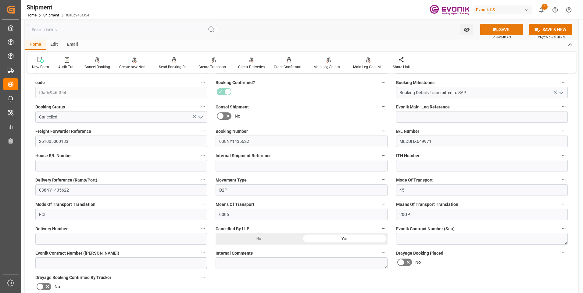
click at [507, 31] on button "SAVE" at bounding box center [501, 30] width 43 height 12
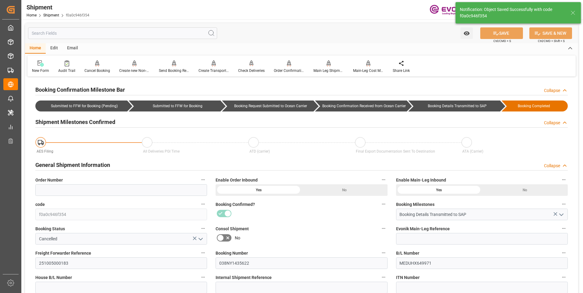
scroll to position [61, 0]
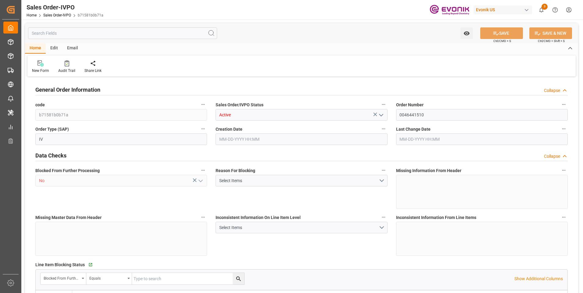
type input "KRPUS"
type input "0"
type input "1"
type input "2"
type input "1"
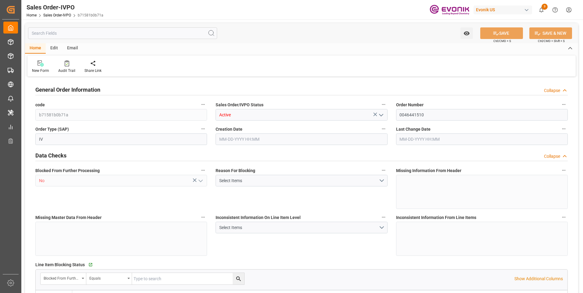
type input "17228.8"
type input "26.2123"
type input "17000"
type input "30"
type input "[DATE] 15:28"
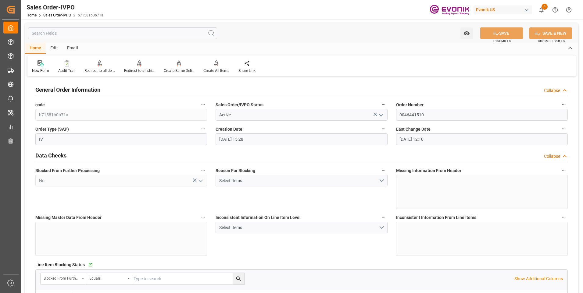
type input "09-22-2025 12:10"
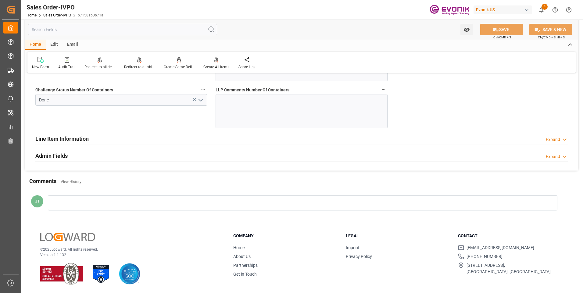
scroll to position [1189, 0]
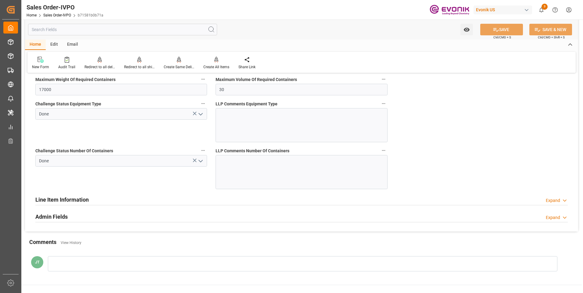
click at [66, 198] on h2 "Line Item Information" at bounding box center [61, 200] width 53 height 8
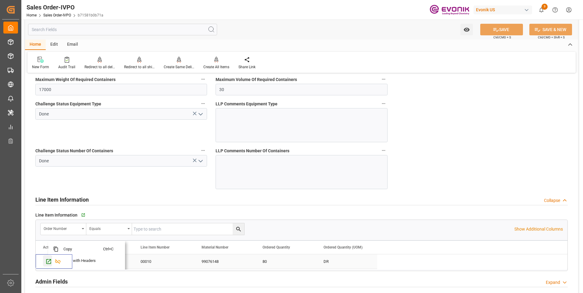
click at [47, 261] on icon "Press SPACE to select this row." at bounding box center [48, 261] width 6 height 6
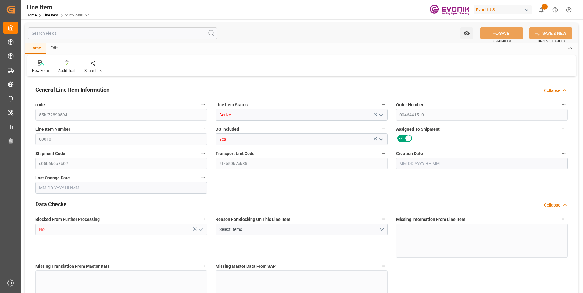
type input "20"
type input "16728.8"
type input "15495.2"
type input "26.2123"
type input "80"
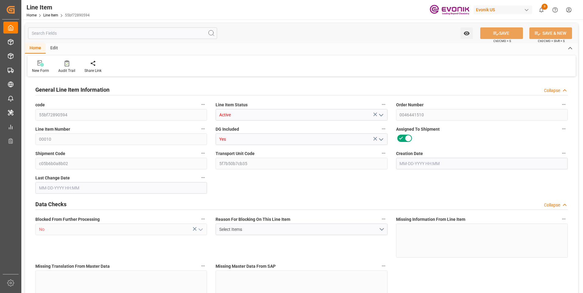
type input "79490.38"
type input "80"
type input "16728.8"
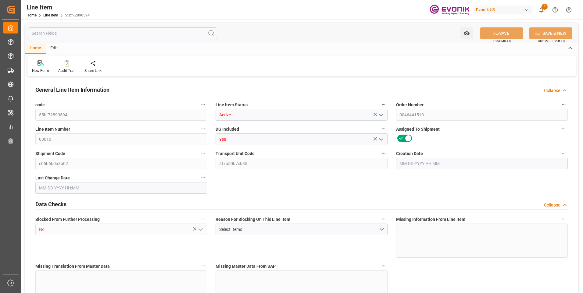
type input "17228.8"
type input "15495.2"
type input "26.2123"
type input "26212.32"
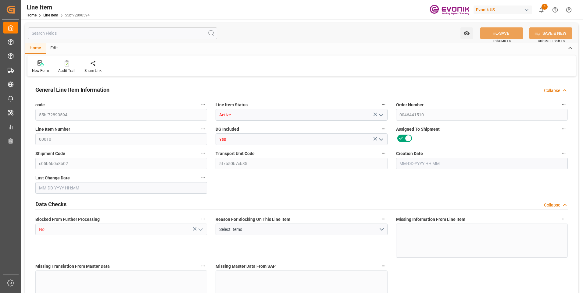
type input "80"
type input "16728.8"
type input "15495.2"
type input "26.2123"
type input "09-08-2025 15:28"
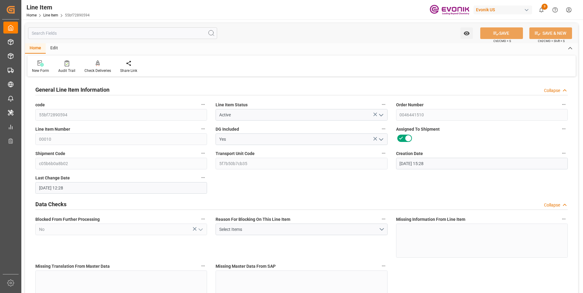
type input "09-25-2025 12:28"
type input "11-14-2025"
type input "09-29-2025"
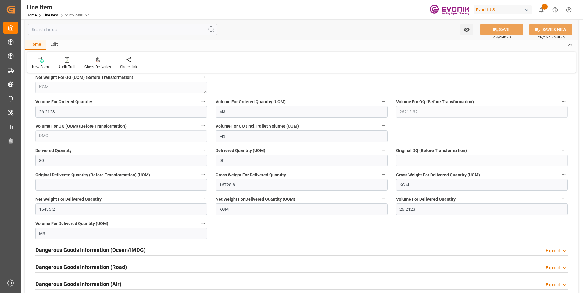
scroll to position [518, 0]
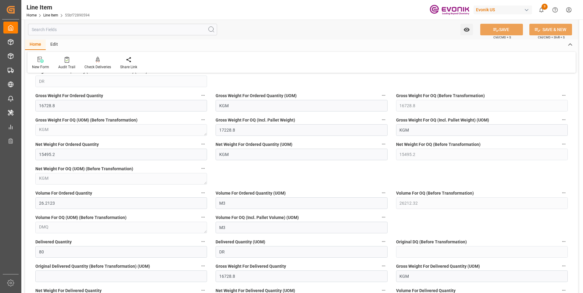
click at [84, 31] on input "text" at bounding box center [122, 30] width 189 height 12
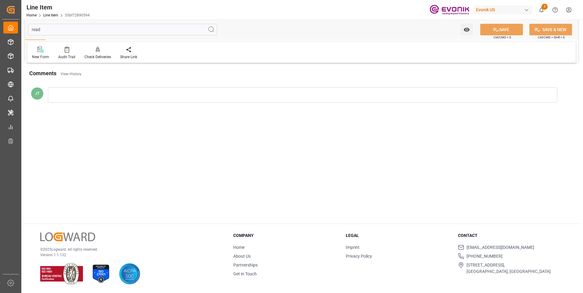
scroll to position [0, 0]
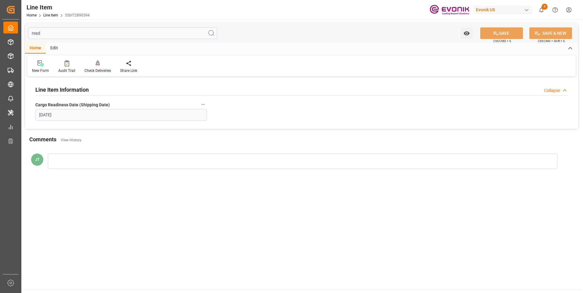
type input "read"
click at [203, 103] on icon "button" at bounding box center [203, 104] width 5 height 5
click at [215, 106] on li "Audits" at bounding box center [214, 105] width 31 height 10
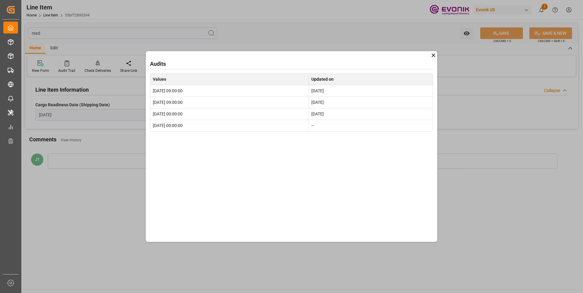
click at [254, 17] on div "Audits Values Updated on 2025-09-29 09:00:00 Sep 25, 2025 2025-09-26 09:00:00 S…" at bounding box center [291, 146] width 583 height 293
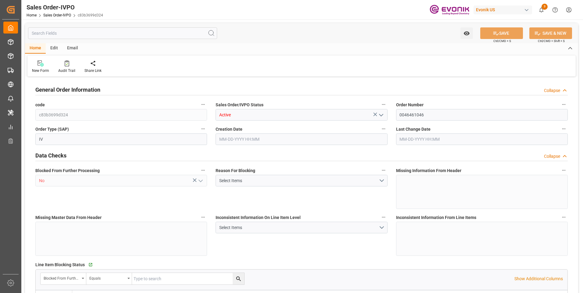
type input "BRSSZ"
type input "0"
type input "1"
type input "2"
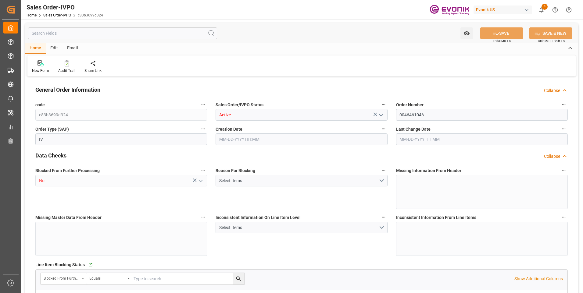
type input "19340"
type input "118.978"
type input "19000"
type input "60"
type input "[DATE] 16:55"
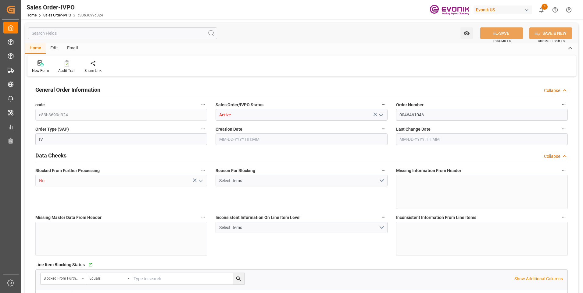
type input "[DATE] 09:01"
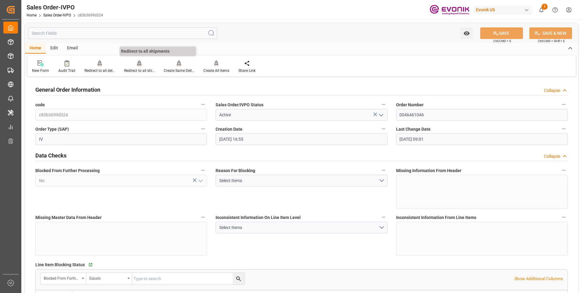
click at [140, 66] on icon at bounding box center [139, 63] width 4 height 6
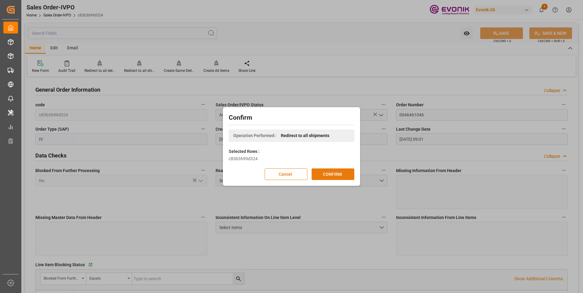
click at [331, 178] on button "CONFIRM" at bounding box center [332, 175] width 43 height 12
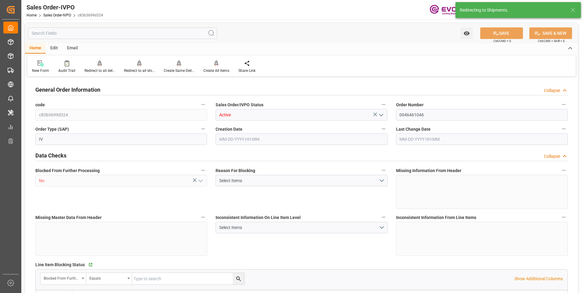
type input "BRSSZ"
type input "0"
type input "1"
type input "2"
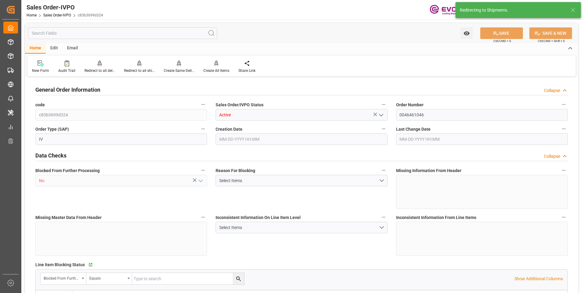
type input "19340"
type input "118.978"
type input "19000"
type input "60"
type input "09-08-2025 16:55"
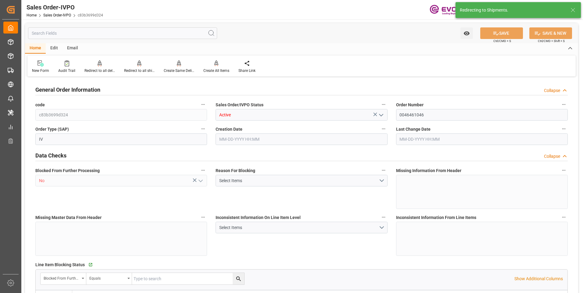
type input "[DATE] 09:01"
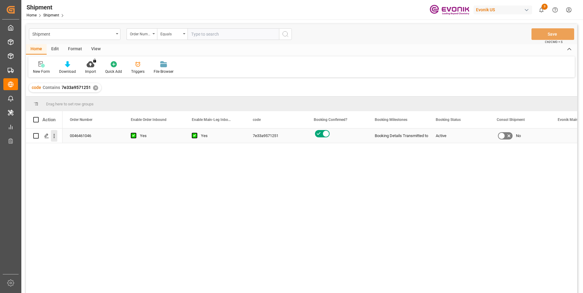
click at [54, 135] on icon "open menu" at bounding box center [54, 136] width 6 height 6
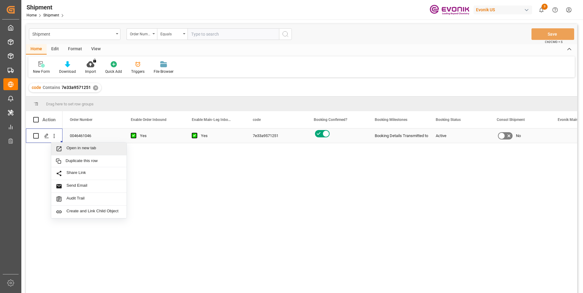
click at [77, 146] on span "Open in new tab" at bounding box center [93, 149] width 55 height 6
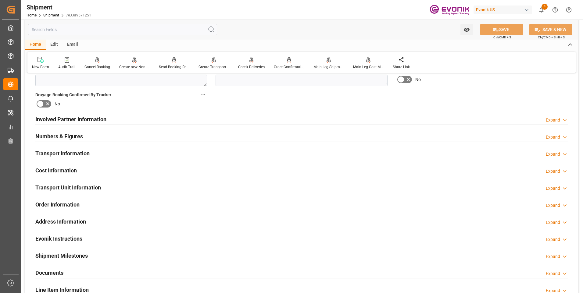
scroll to position [335, 0]
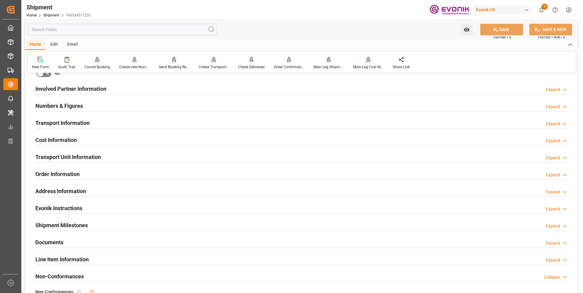
click at [127, 122] on div "Transport Information Expand" at bounding box center [301, 123] width 532 height 12
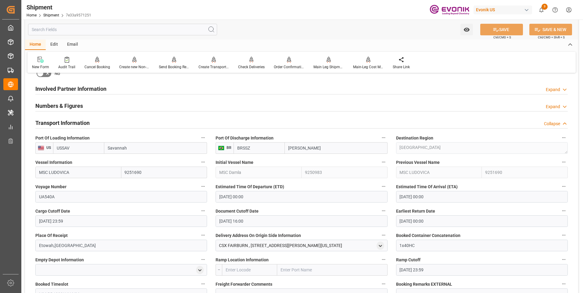
scroll to position [427, 0]
